Goal: Task Accomplishment & Management: Use online tool/utility

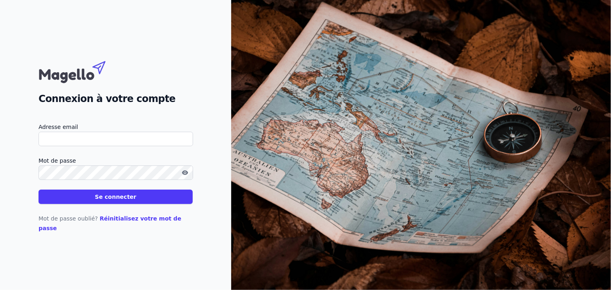
type input "[PERSON_NAME][EMAIL_ADDRESS][PERSON_NAME][DOMAIN_NAME]"
click at [106, 203] on button "Se connecter" at bounding box center [116, 197] width 154 height 14
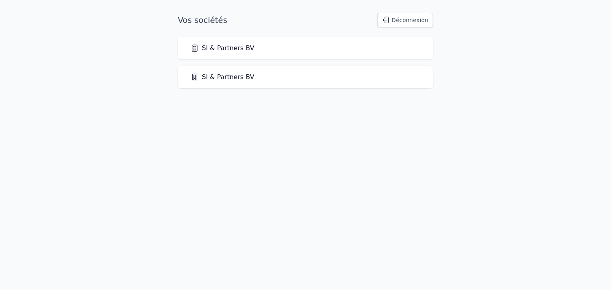
click at [222, 49] on link "SI & Partners BV" at bounding box center [223, 48] width 64 height 10
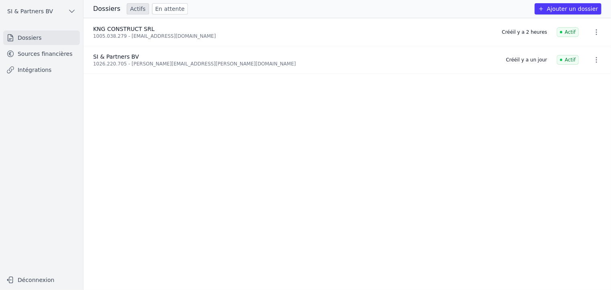
click at [34, 56] on link "Sources financières" at bounding box center [41, 54] width 77 height 14
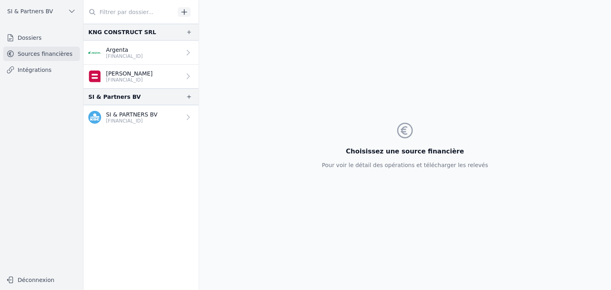
click at [125, 79] on p "[FINANCIAL_ID]" at bounding box center [129, 80] width 47 height 6
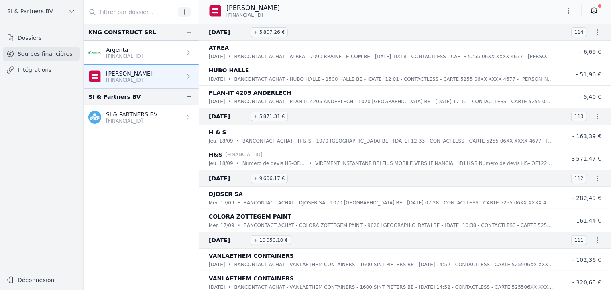
click at [119, 52] on p "Argenta" at bounding box center [124, 50] width 37 height 8
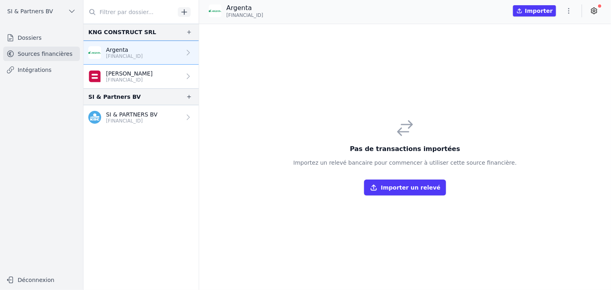
click at [401, 189] on button "Importer un relevé" at bounding box center [405, 188] width 82 height 16
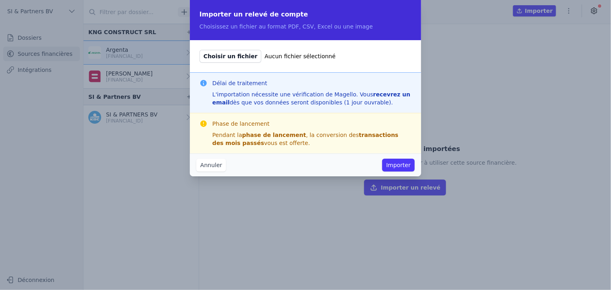
click at [239, 57] on span "Choisir un fichier" at bounding box center [231, 56] width 62 height 13
click at [200, 50] on input "Choisir un fichier Aucun fichier sélectionné" at bounding box center [199, 49] width 0 height 0
click at [201, 165] on button "Annuler" at bounding box center [211, 165] width 30 height 13
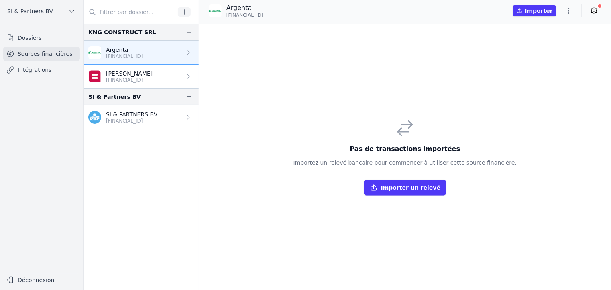
click at [593, 10] on icon at bounding box center [595, 11] width 6 height 6
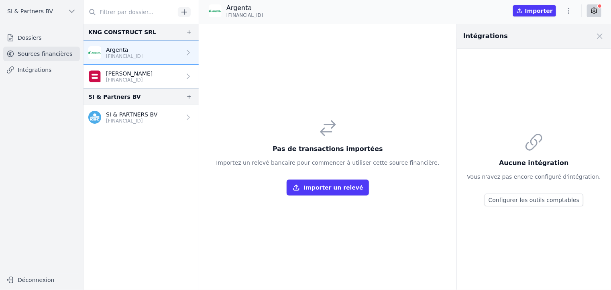
click at [599, 36] on span at bounding box center [600, 36] width 18 height 18
